Goal: Transaction & Acquisition: Purchase product/service

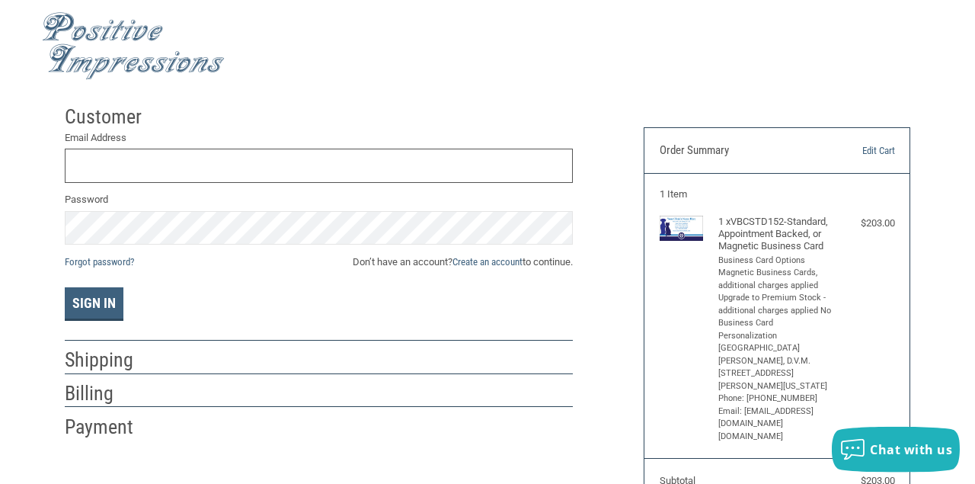
scroll to position [6, 0]
type input "BAMC.CASEY@OUTLOOK.COM"
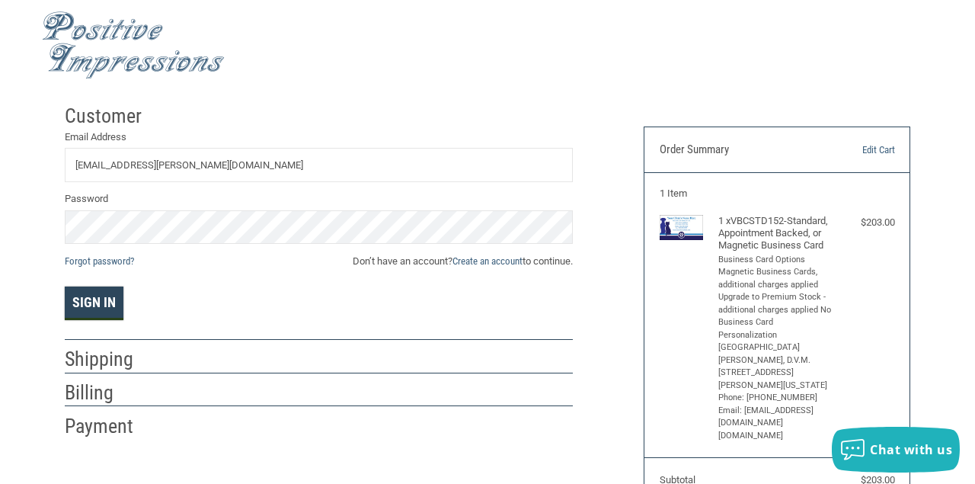
click at [82, 306] on button "Sign In" at bounding box center [94, 303] width 59 height 34
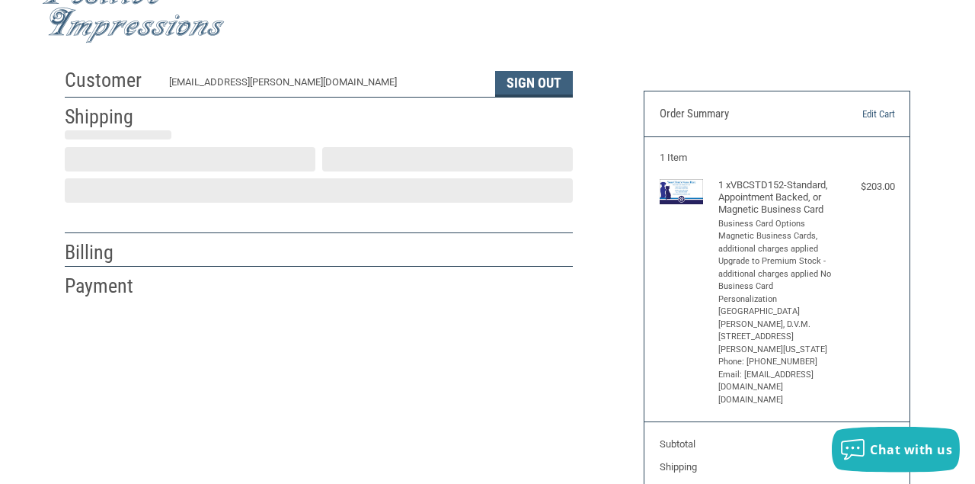
scroll to position [43, 0]
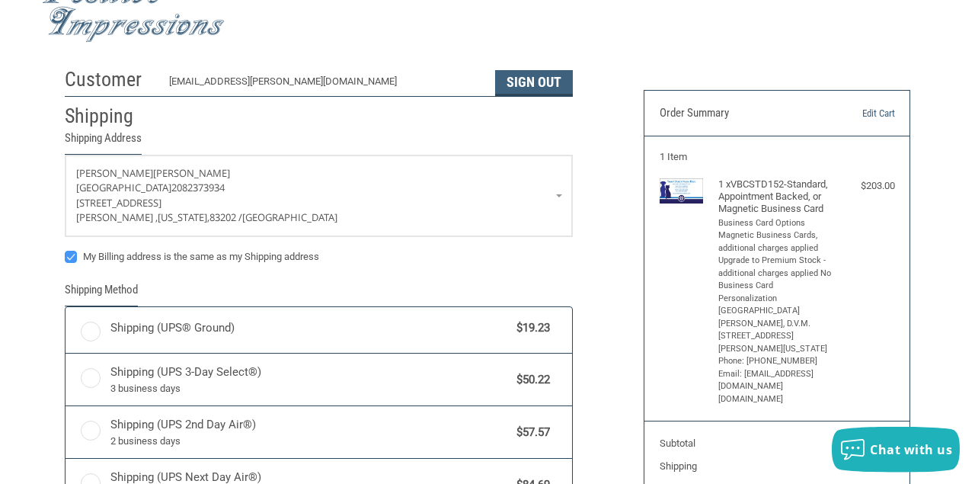
radio input "true"
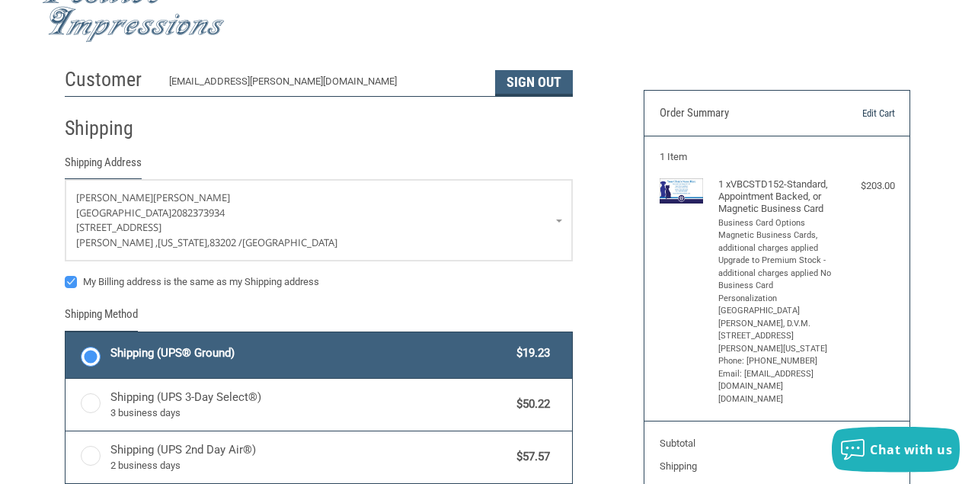
click at [880, 111] on link "Edit Cart" at bounding box center [856, 113] width 75 height 15
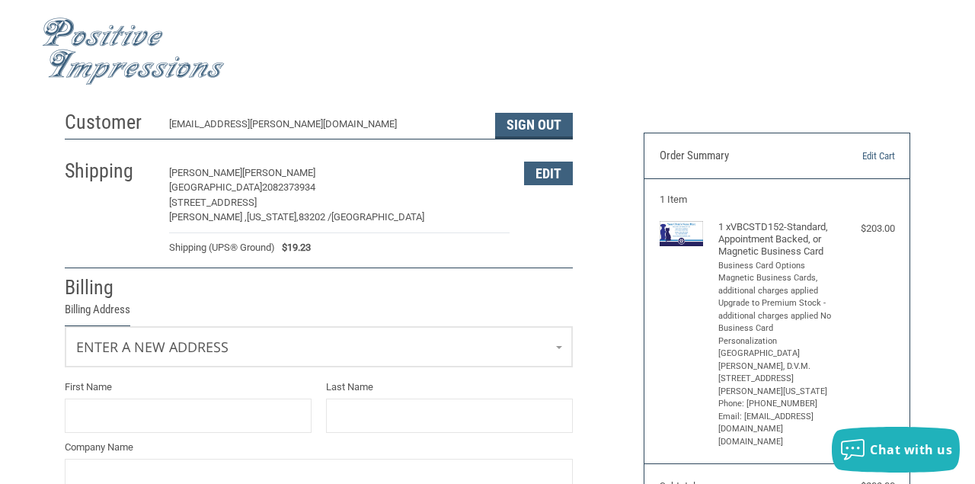
select select "US"
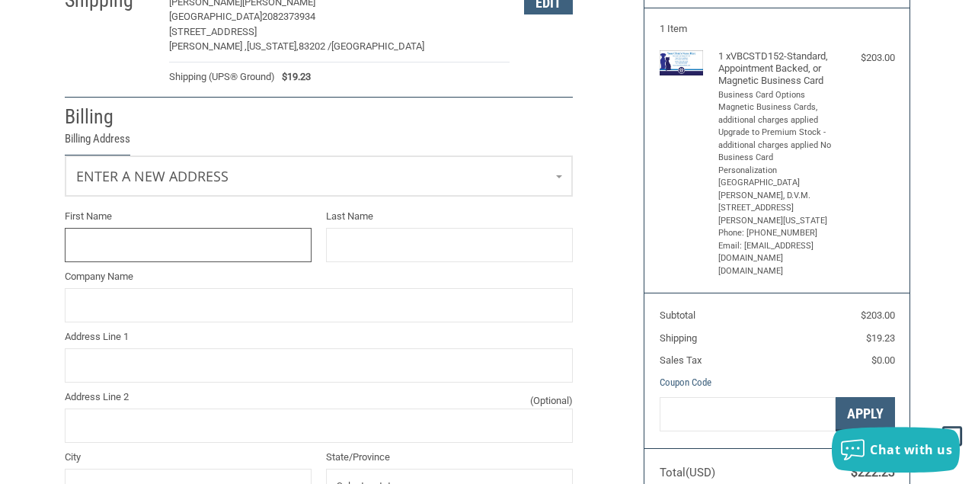
scroll to position [171, 0]
click at [562, 168] on link "Enter a new address" at bounding box center [319, 174] width 507 height 37
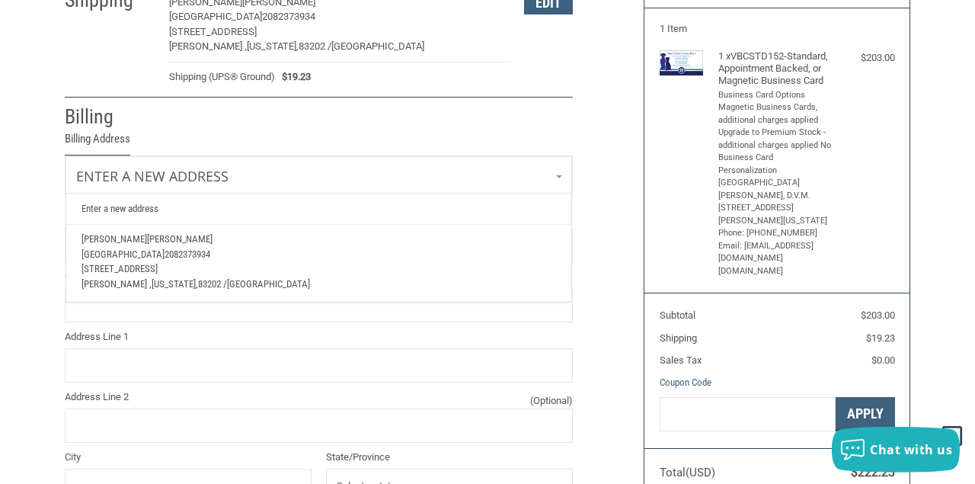
click at [159, 248] on span "[GEOGRAPHIC_DATA]" at bounding box center [123, 253] width 83 height 11
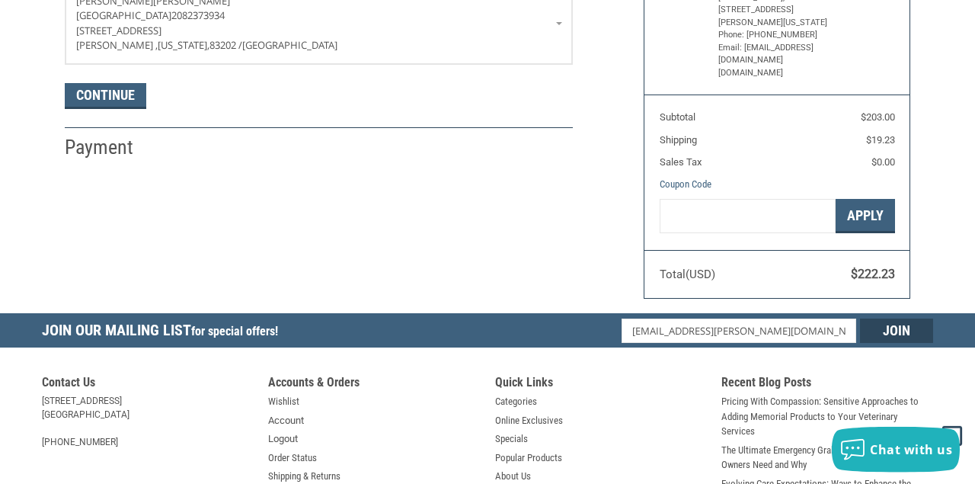
scroll to position [250, 0]
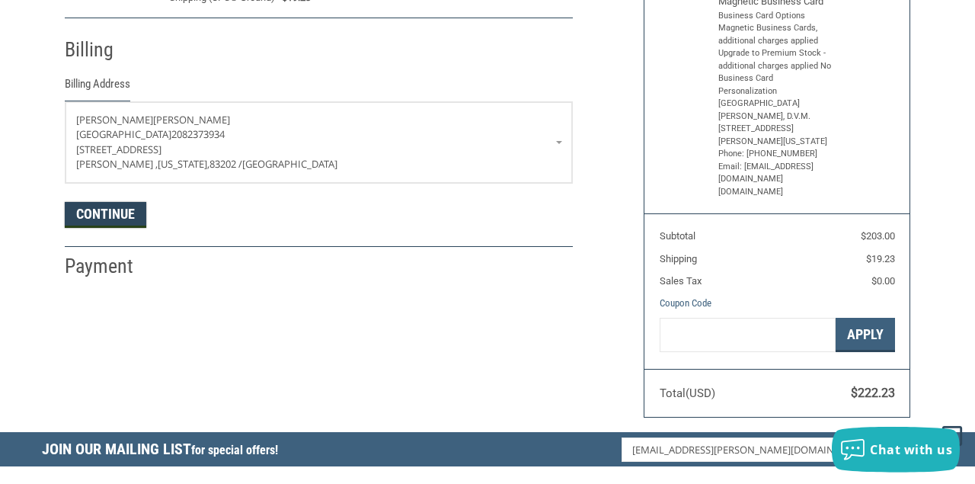
click at [95, 216] on button "Continue" at bounding box center [106, 215] width 82 height 26
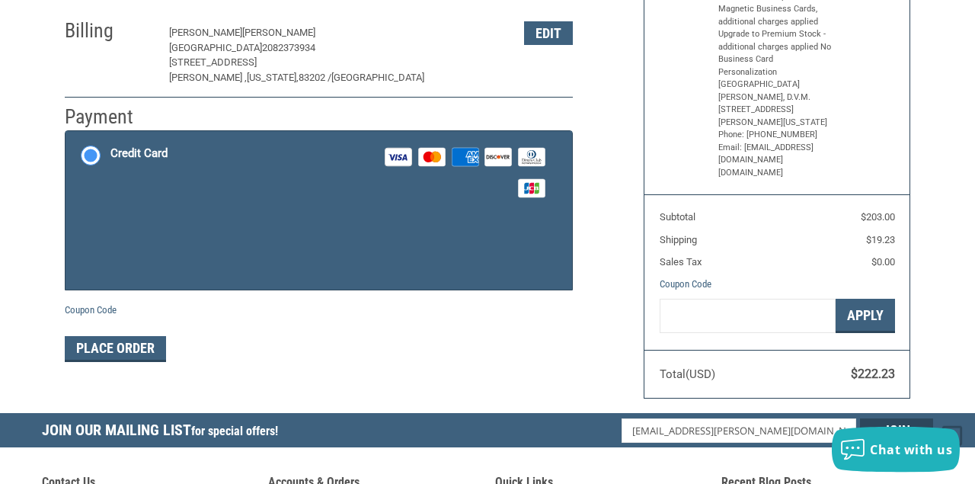
scroll to position [270, 0]
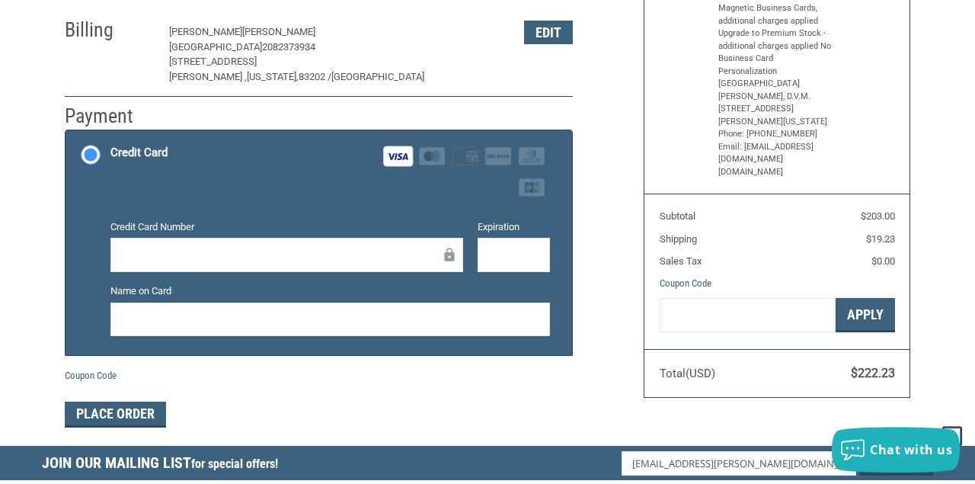
click at [488, 256] on div at bounding box center [514, 255] width 72 height 34
click at [272, 331] on div at bounding box center [330, 319] width 440 height 34
click at [117, 417] on button "Place Order" at bounding box center [115, 415] width 101 height 26
